Goal: Task Accomplishment & Management: Manage account settings

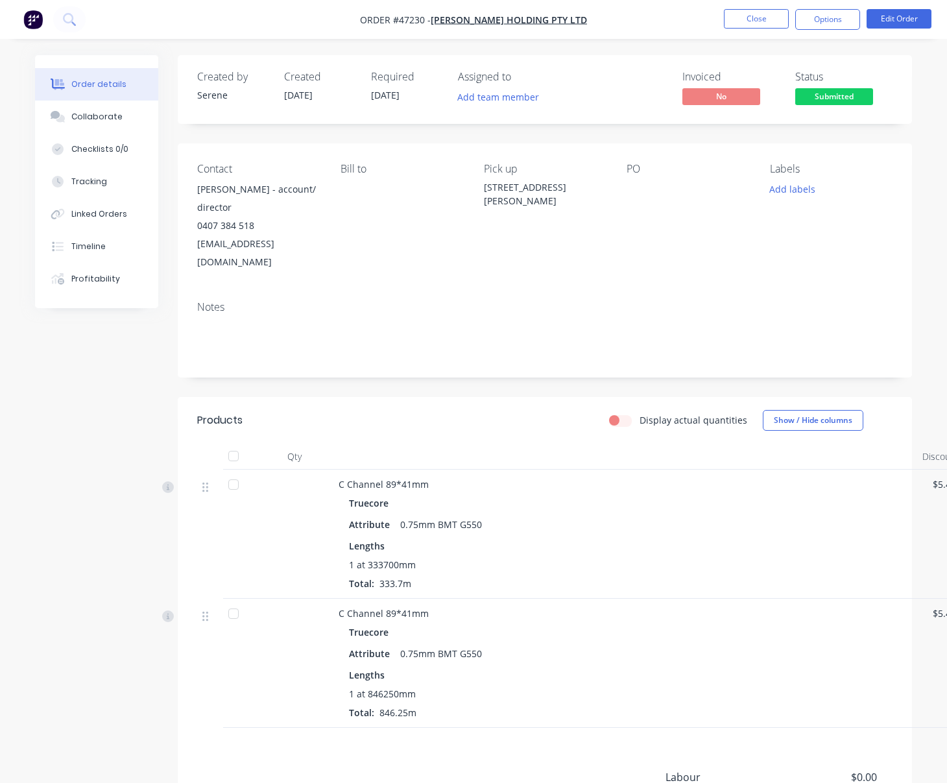
scroll to position [0, 80]
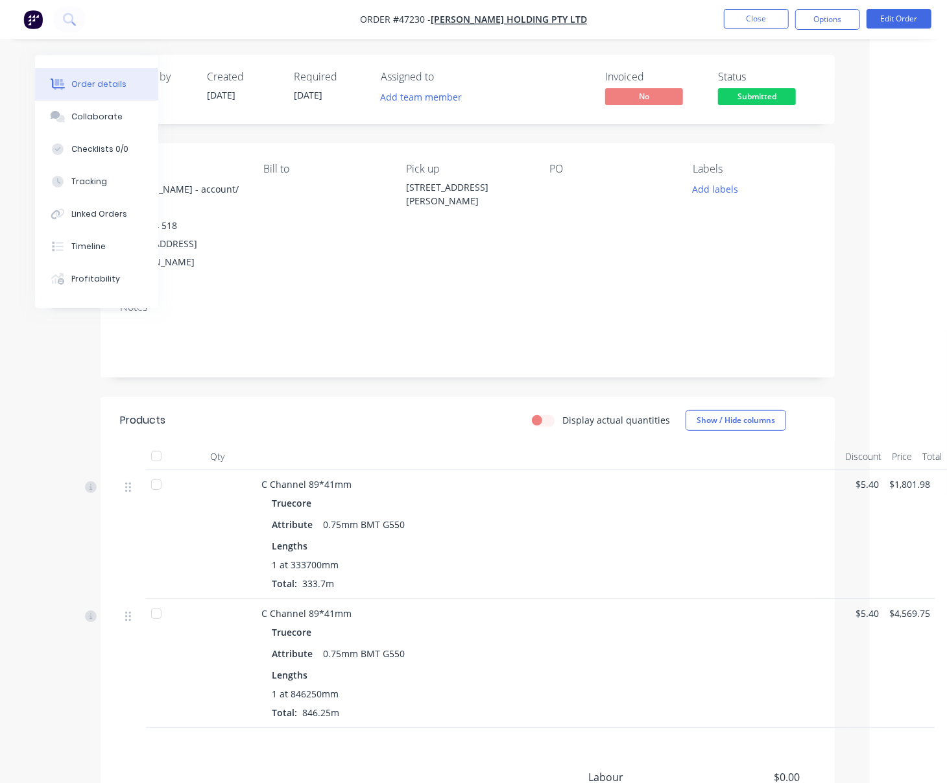
click at [375, 392] on div "Created by Serene Created [DATE] Required [DATE] Assigned to Add team member In…" at bounding box center [468, 483] width 734 height 856
drag, startPoint x: 326, startPoint y: 425, endPoint x: 397, endPoint y: 427, distance: 70.7
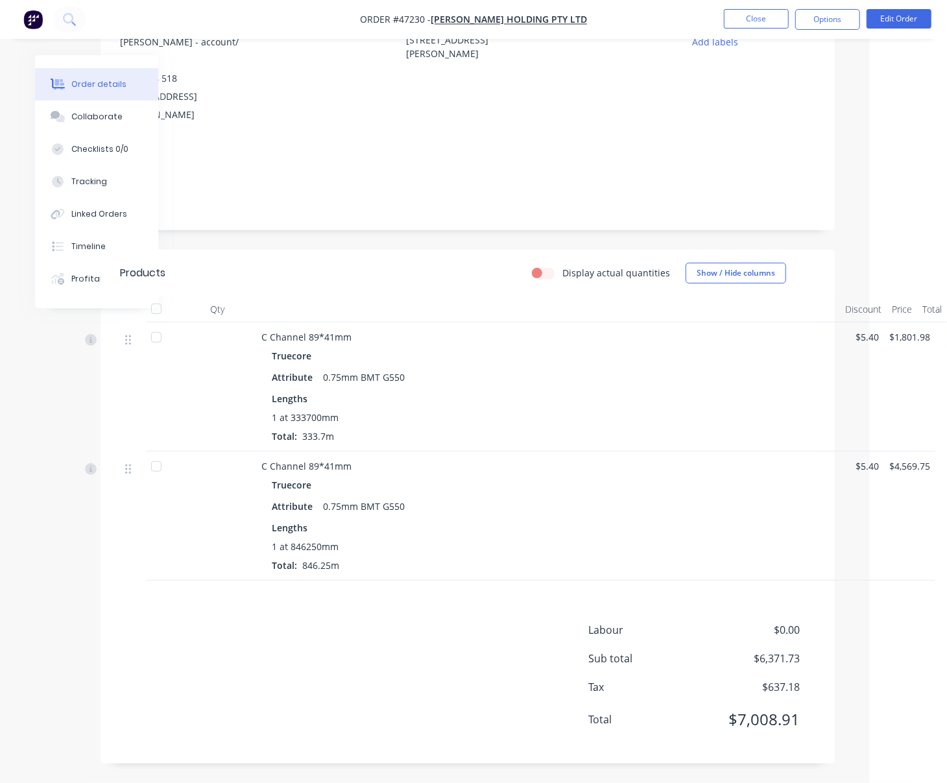
scroll to position [174, 80]
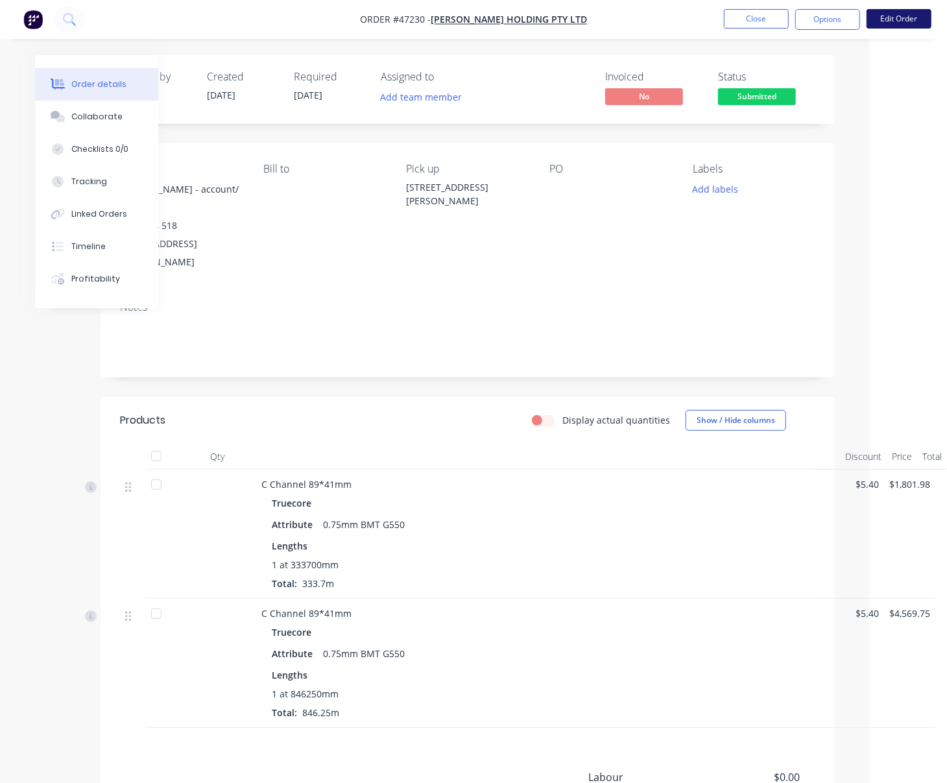
click at [910, 19] on button "Edit Order" at bounding box center [899, 18] width 65 height 19
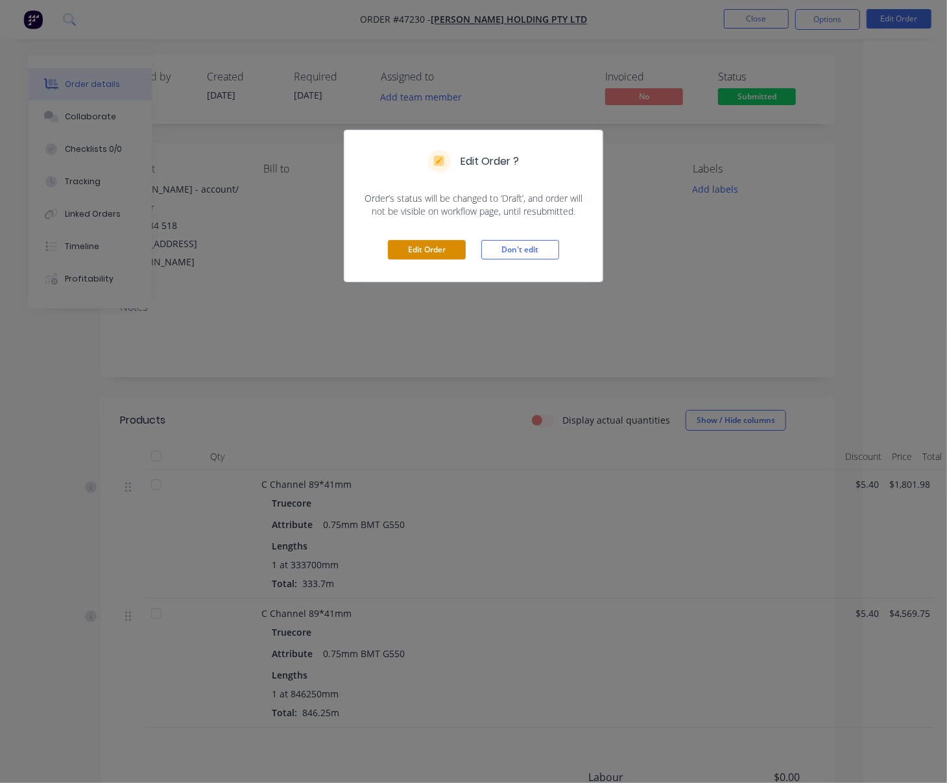
click at [455, 259] on button "Edit Order" at bounding box center [427, 249] width 78 height 19
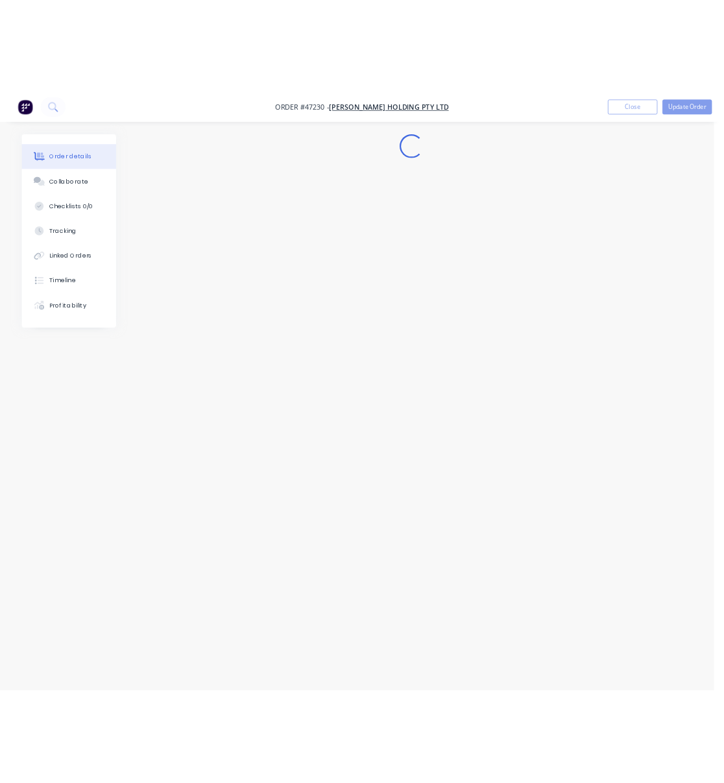
scroll to position [0, 0]
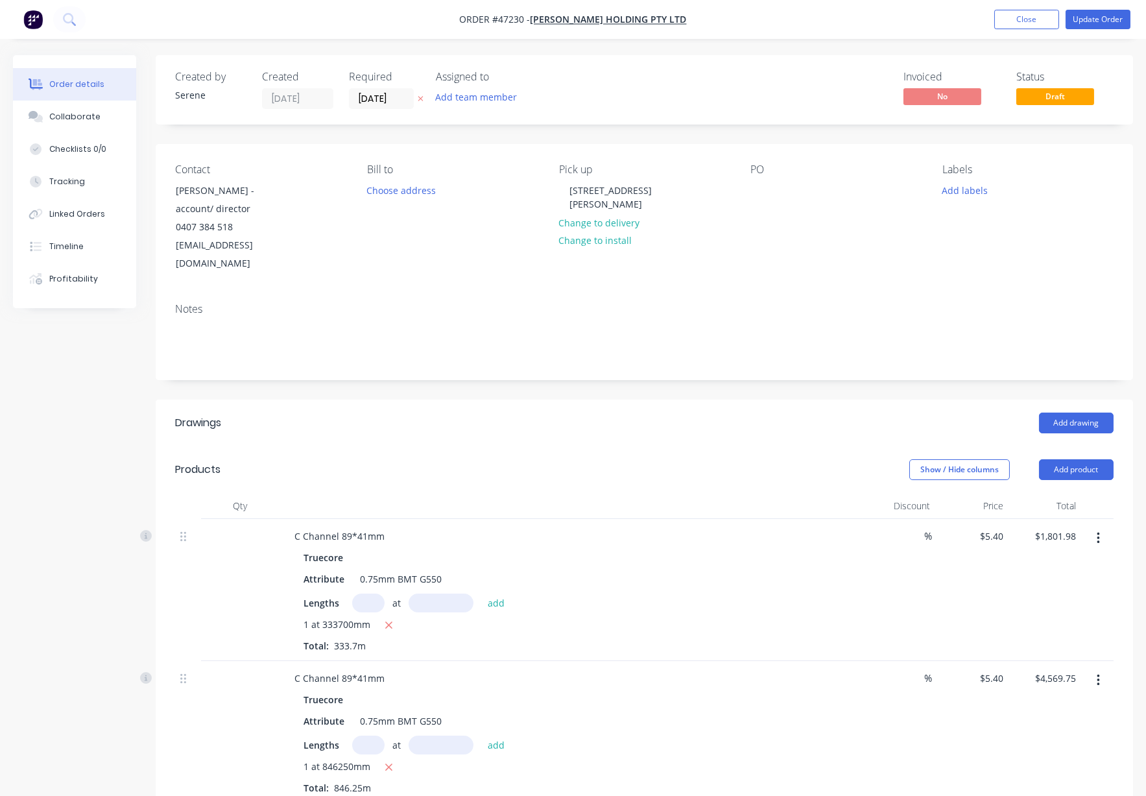
click at [611, 423] on div "Add drawing" at bounding box center [744, 423] width 739 height 21
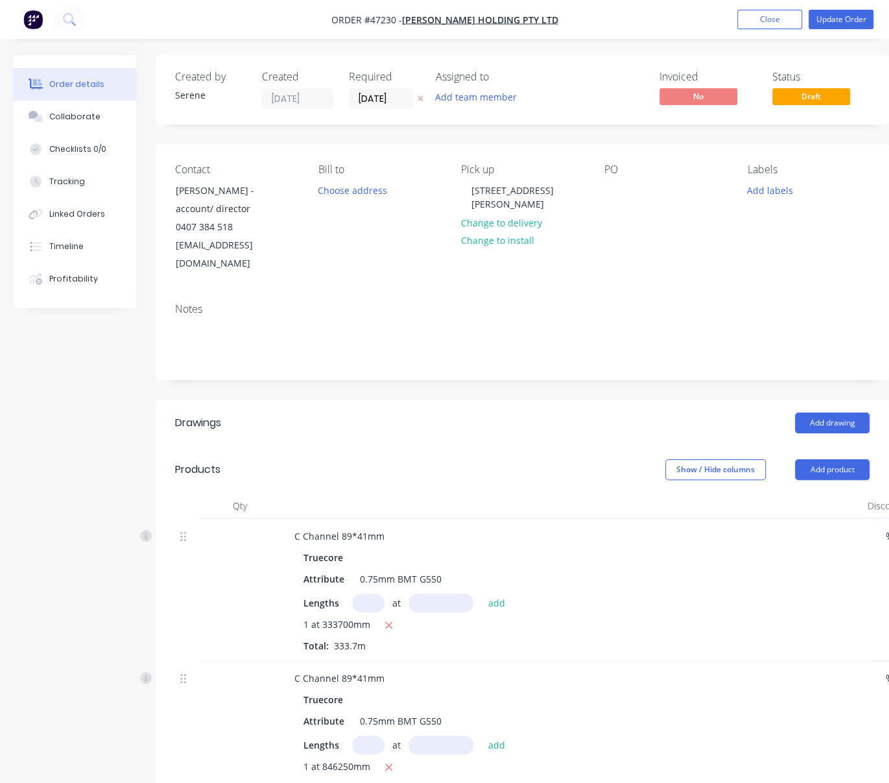
click at [26, 376] on div "Created by Serene Created [DATE] Required [DATE] Assigned to Add team member In…" at bounding box center [451, 601] width 876 height 1092
drag, startPoint x: 44, startPoint y: 368, endPoint x: 36, endPoint y: 369, distance: 8.5
click at [44, 368] on div "Created by Serene Created [DATE] Required [DATE] Assigned to Add team member In…" at bounding box center [451, 601] width 876 height 1092
click at [23, 371] on div "Created by Serene Created [DATE] Required [DATE] Assigned to Add team member In…" at bounding box center [451, 601] width 876 height 1092
click at [77, 433] on div "Created by Serene Created [DATE] Required [DATE] Assigned to Add team member In…" at bounding box center [451, 601] width 876 height 1092
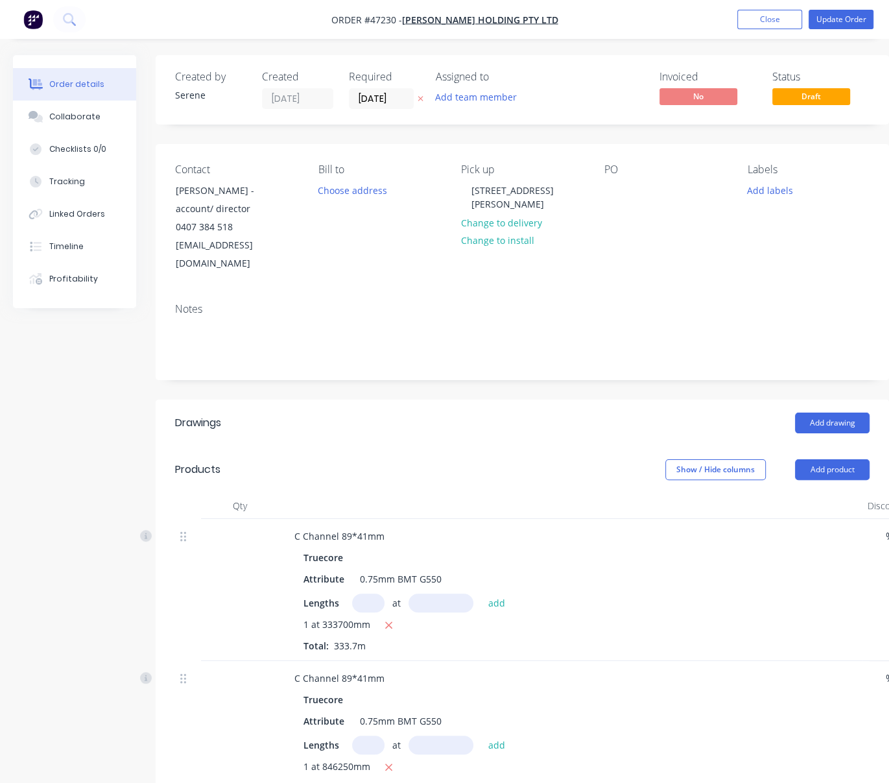
click at [405, 459] on header "Products Show / Hide columns Add product" at bounding box center [523, 469] width 734 height 47
click at [350, 425] on div "Add drawing" at bounding box center [596, 423] width 547 height 21
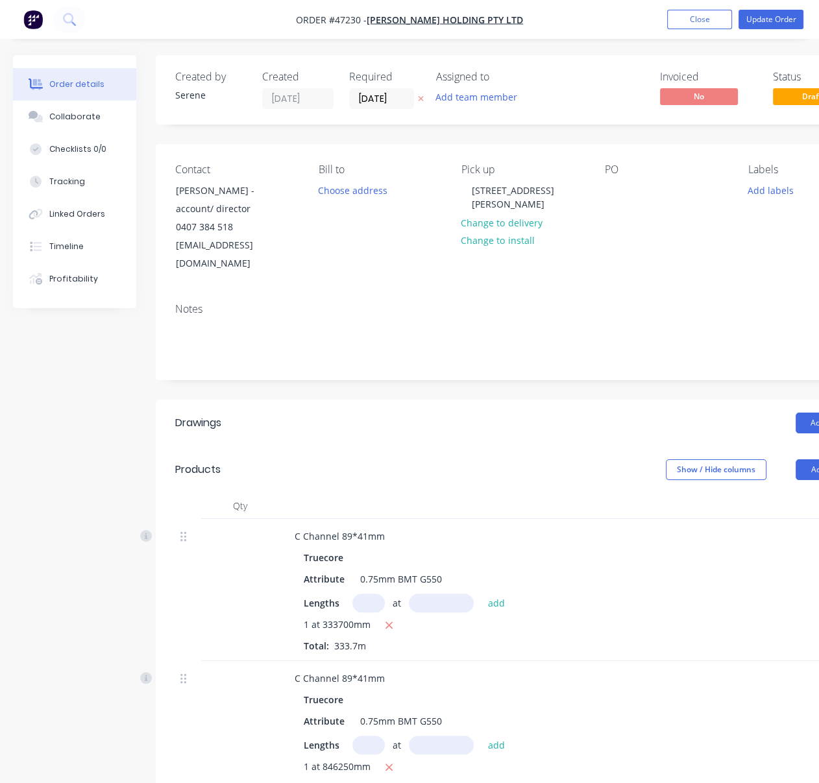
drag, startPoint x: 361, startPoint y: 456, endPoint x: 308, endPoint y: 436, distance: 56.9
click at [361, 456] on header "Products Show / Hide columns Add product" at bounding box center [523, 469] width 734 height 47
